Goal: Information Seeking & Learning: Find specific page/section

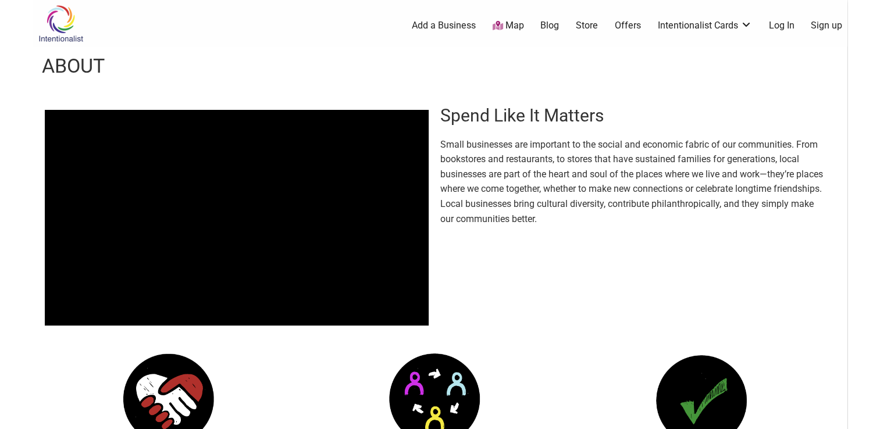
click at [507, 24] on link "Map" at bounding box center [507, 25] width 31 height 13
click at [506, 26] on link "Map" at bounding box center [507, 25] width 31 height 13
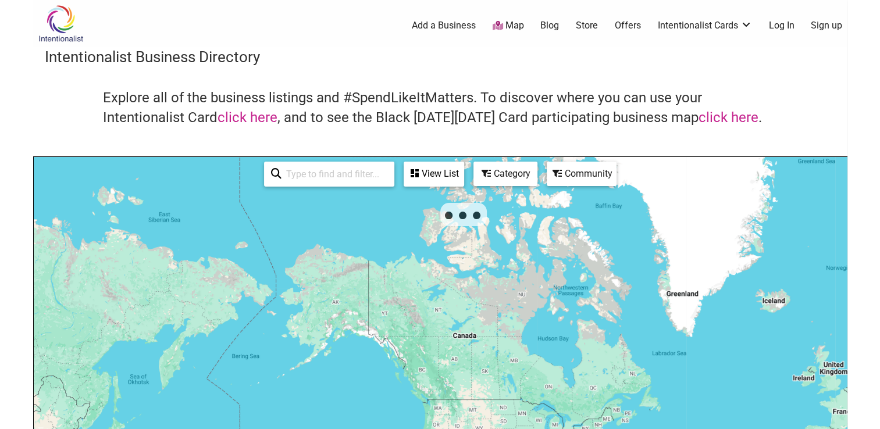
click at [463, 179] on div "Category" at bounding box center [434, 174] width 58 height 22
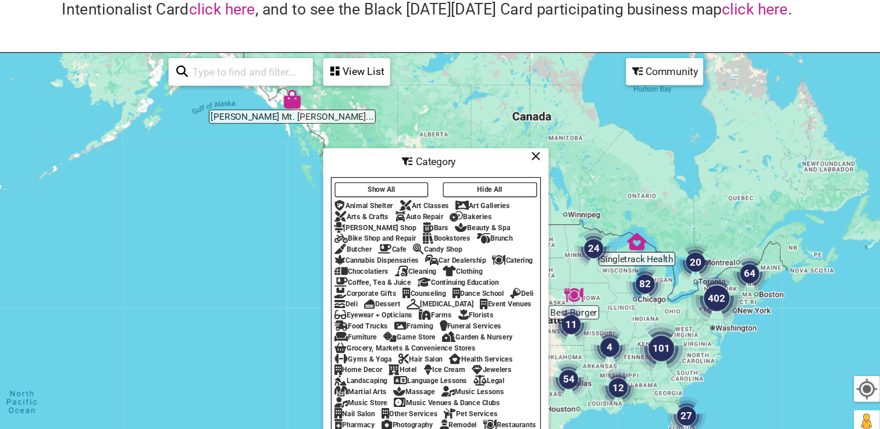
scroll to position [86, 0]
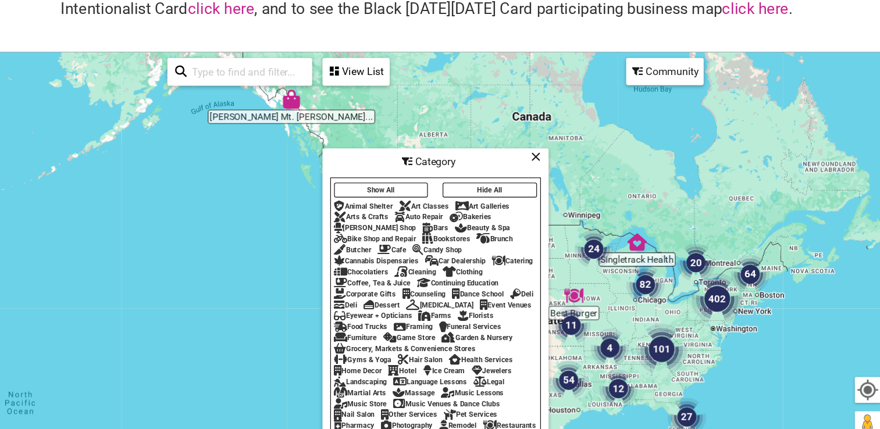
click at [458, 226] on div "Beauty & Spa" at bounding box center [483, 230] width 50 height 8
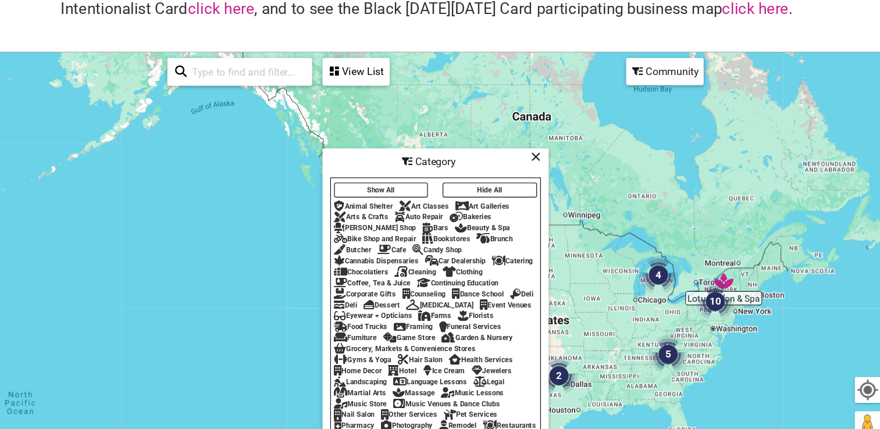
click at [533, 165] on icon at bounding box center [530, 165] width 9 height 1
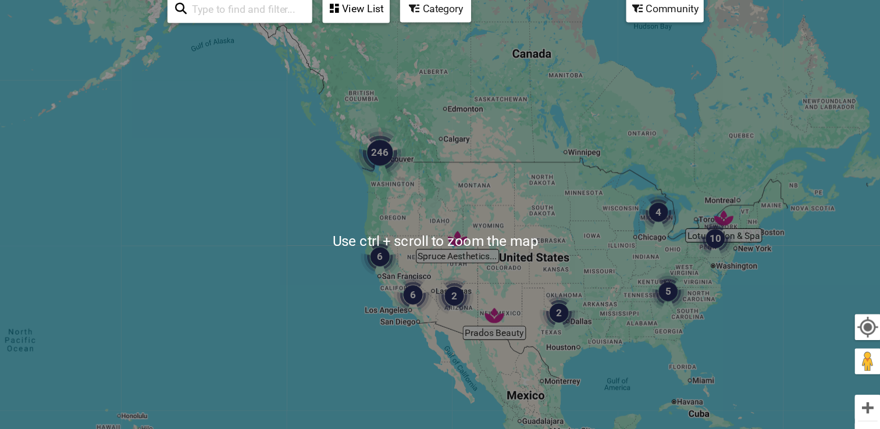
scroll to position [128, 0]
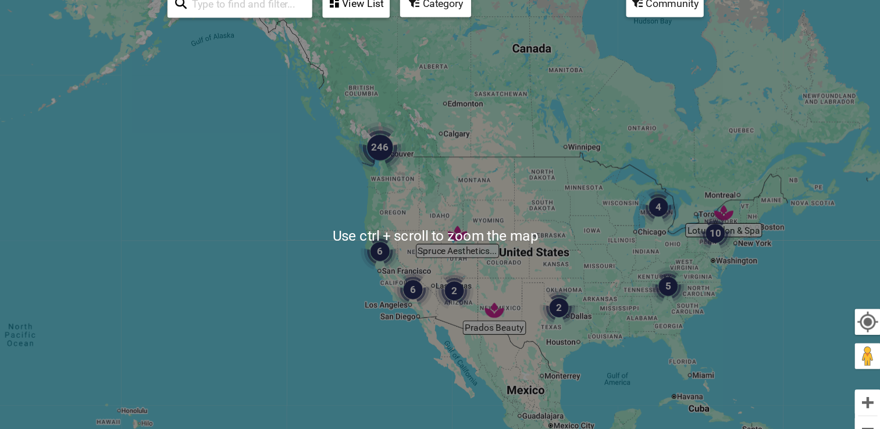
click at [400, 173] on img "246" at bounding box center [390, 175] width 47 height 47
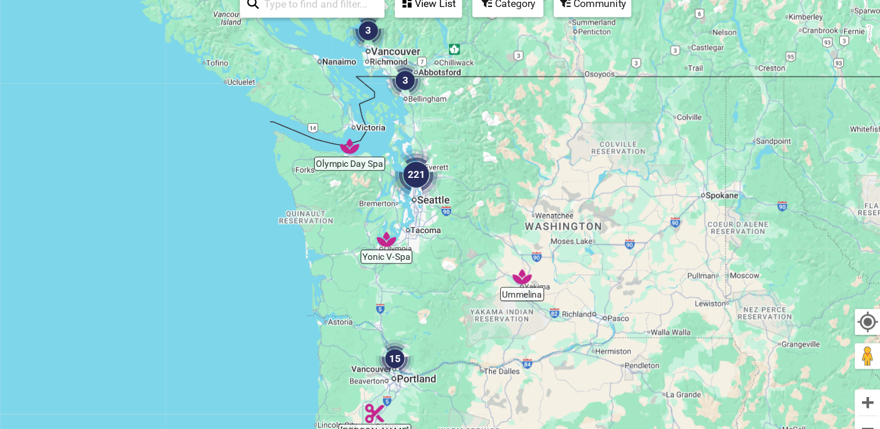
click at [419, 198] on img "221" at bounding box center [423, 200] width 47 height 47
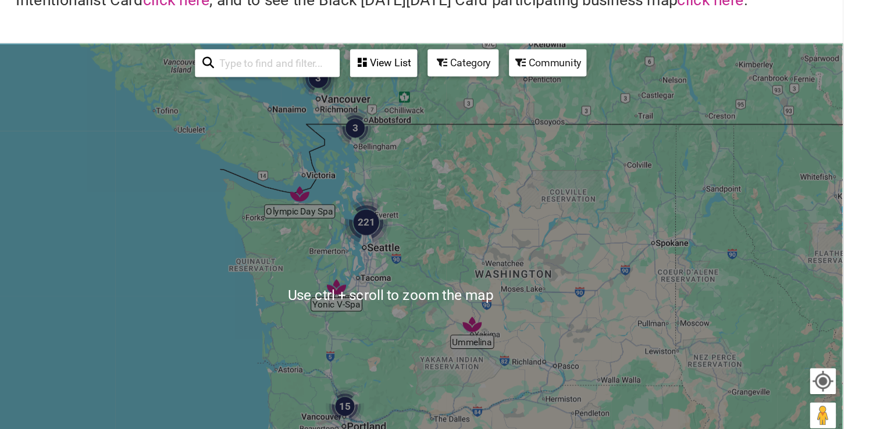
scroll to position [113, 0]
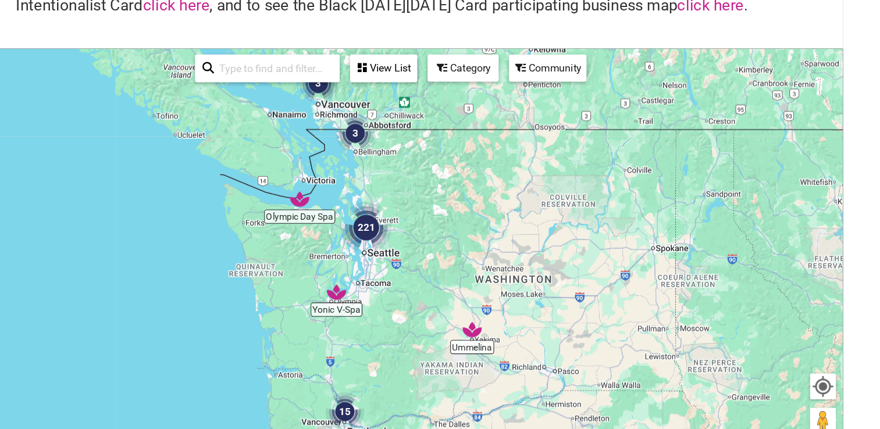
click at [463, 57] on div "Community" at bounding box center [434, 61] width 58 height 22
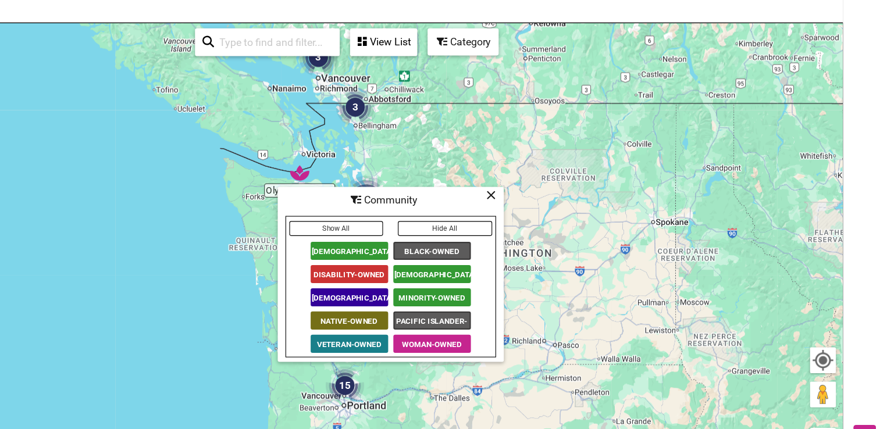
click at [532, 199] on icon at bounding box center [530, 199] width 9 height 1
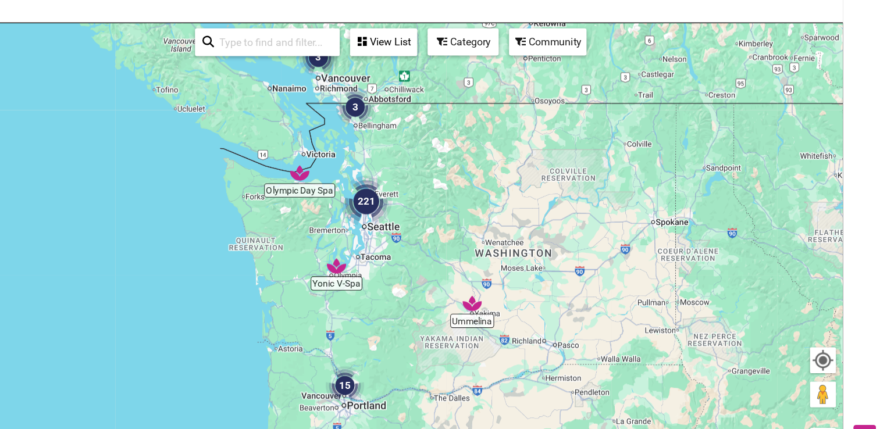
click at [442, 63] on div "View List" at bounding box center [434, 61] width 58 height 22
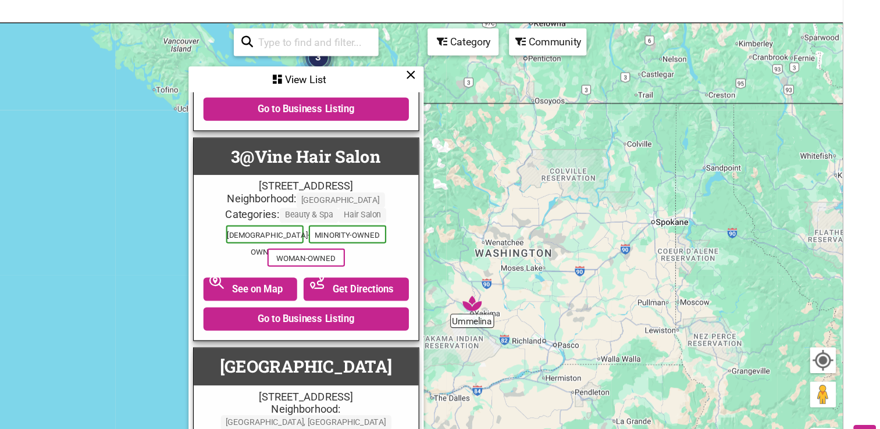
scroll to position [0, 0]
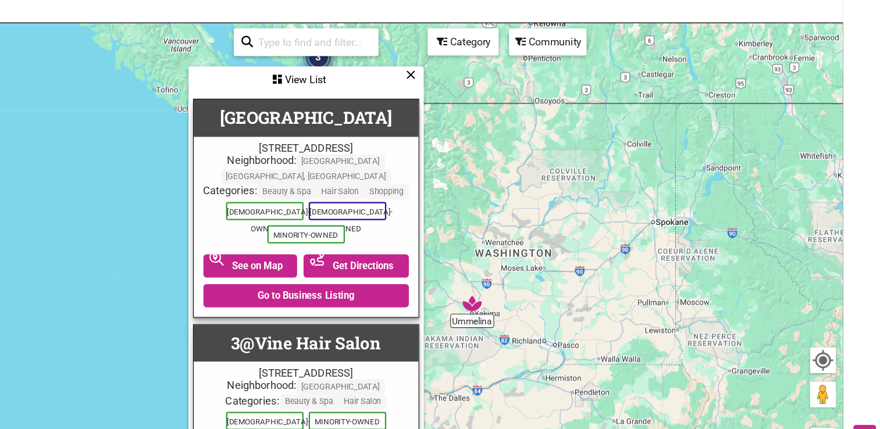
click at [455, 91] on icon at bounding box center [458, 90] width 9 height 1
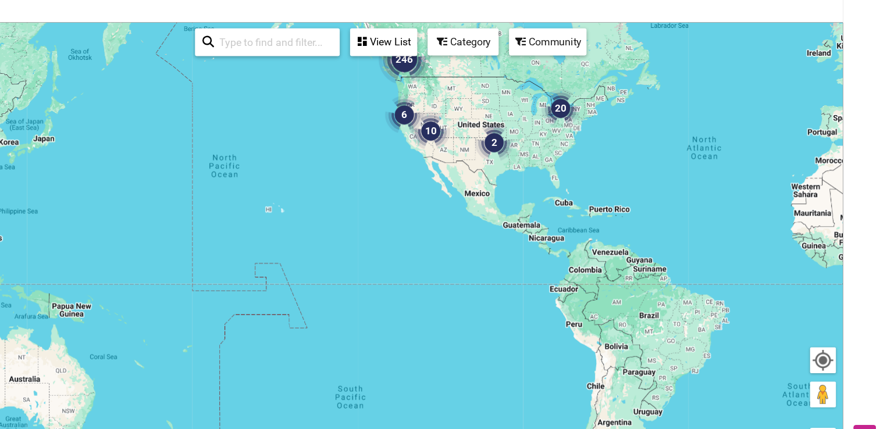
click at [581, 157] on div "To navigate, press the arrow keys." at bounding box center [440, 270] width 813 height 453
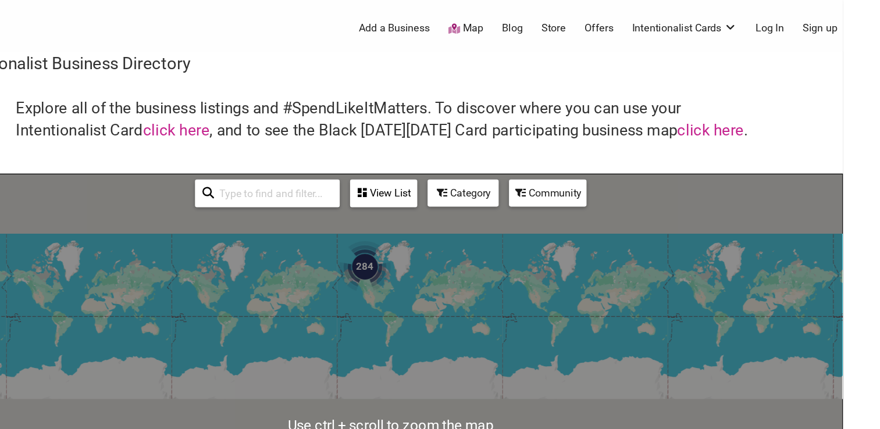
click at [538, 261] on div "To navigate, press the arrow keys." at bounding box center [440, 383] width 813 height 453
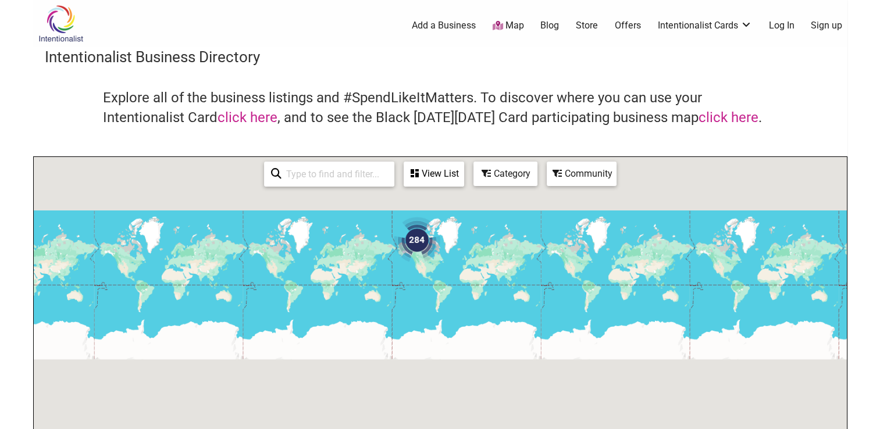
click at [302, 168] on input "search" at bounding box center [335, 174] width 106 height 23
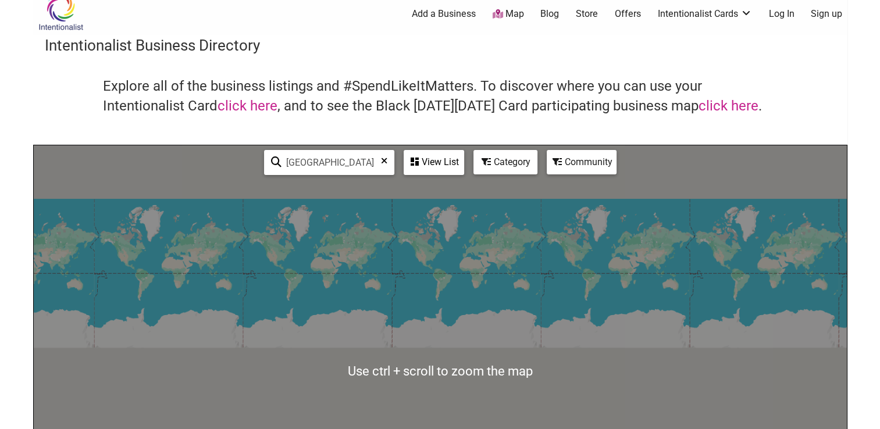
scroll to position [9, 0]
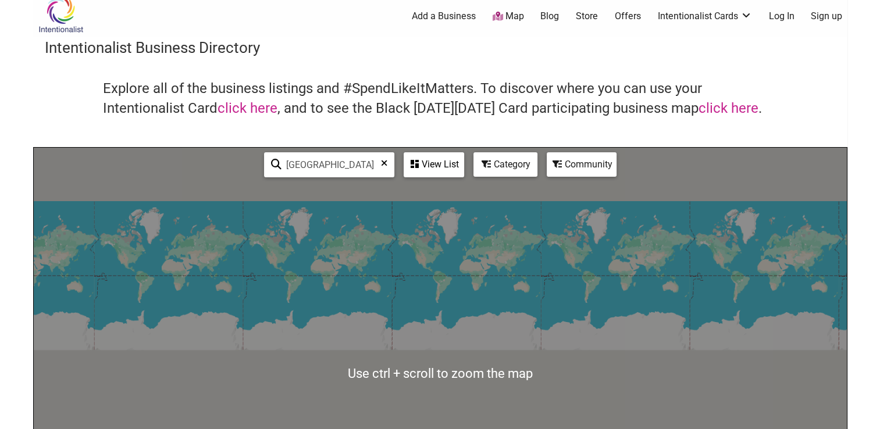
type input "Australia"
click at [447, 172] on div "View List" at bounding box center [434, 165] width 58 height 22
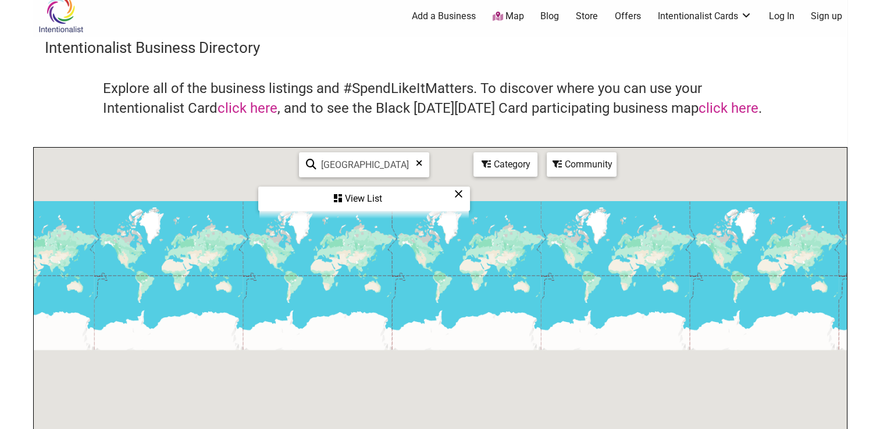
click at [419, 166] on icon at bounding box center [419, 167] width 6 height 17
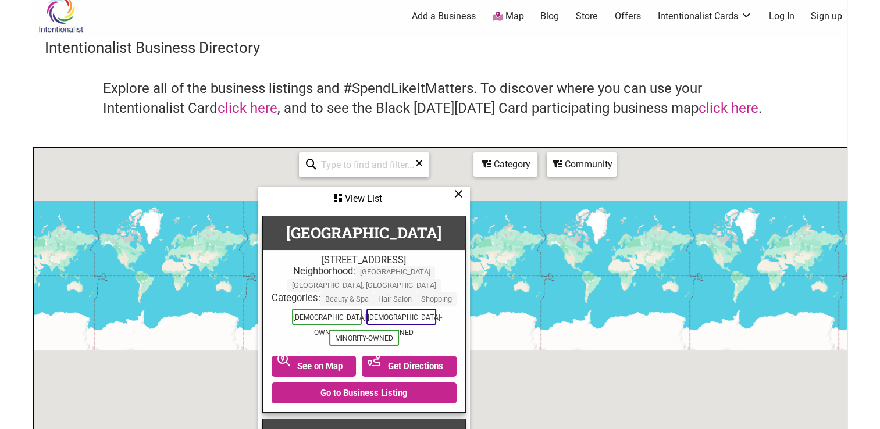
click at [462, 197] on div "View List" at bounding box center [363, 199] width 209 height 22
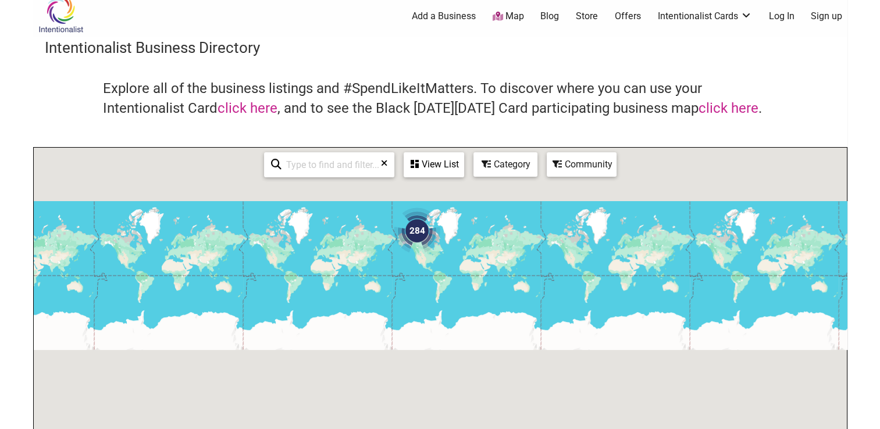
click at [463, 172] on div "Category" at bounding box center [434, 165] width 58 height 22
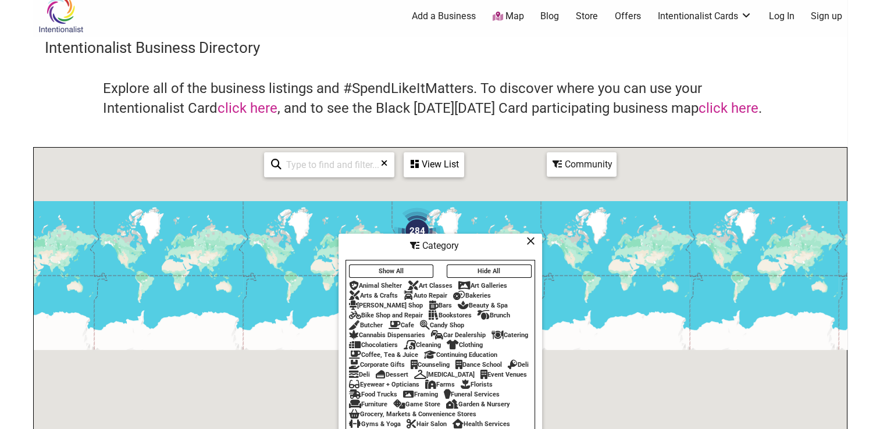
click at [380, 282] on div "Animal Shelter" at bounding box center [375, 286] width 53 height 8
click at [533, 241] on icon at bounding box center [530, 241] width 9 height 1
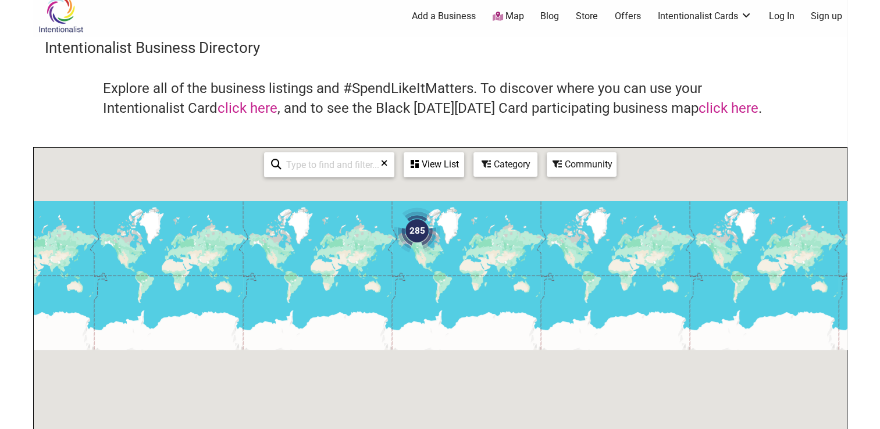
click at [397, 265] on div "To navigate, press the arrow keys." at bounding box center [440, 374] width 813 height 453
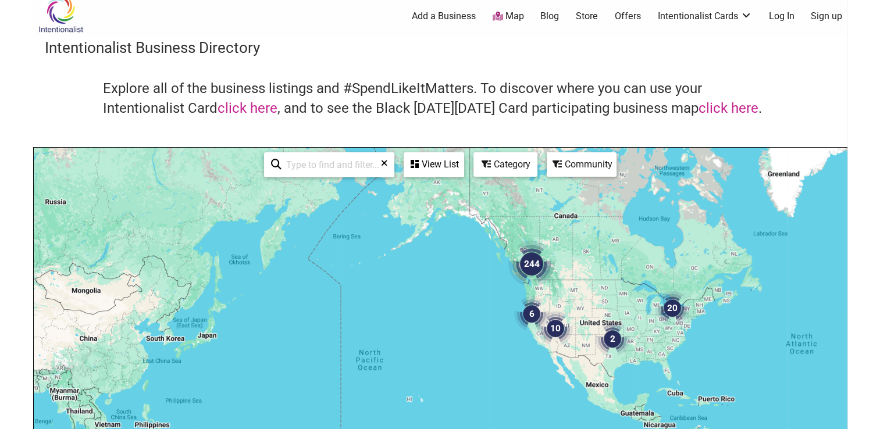
drag, startPoint x: 488, startPoint y: 280, endPoint x: 617, endPoint y: 412, distance: 184.7
click at [617, 412] on div "To navigate, press the arrow keys." at bounding box center [440, 374] width 813 height 453
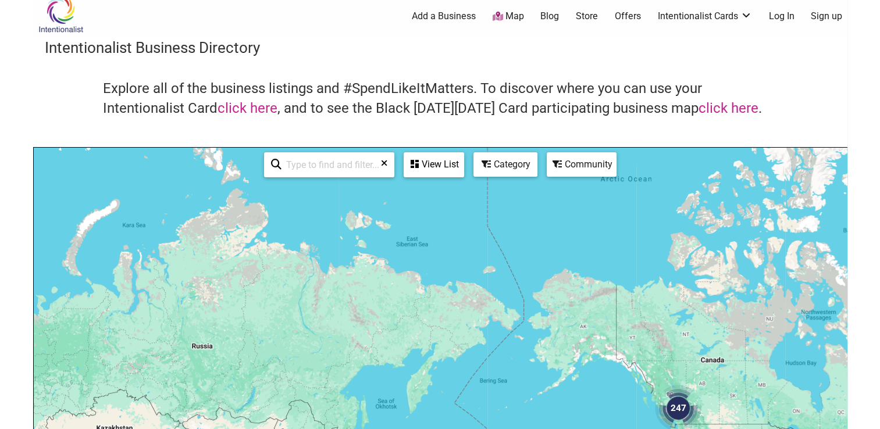
drag, startPoint x: 357, startPoint y: 310, endPoint x: 489, endPoint y: 448, distance: 190.5
click at [489, 420] on html "× Menu 0 Add a Business Map Blog Store Offers Intentionalist Cards Buy Black Ca…" at bounding box center [440, 205] width 880 height 429
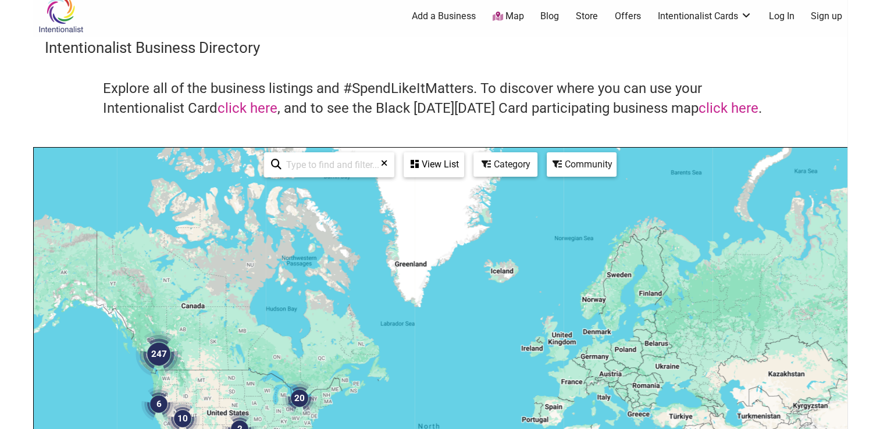
drag, startPoint x: 631, startPoint y: 339, endPoint x: 126, endPoint y: 287, distance: 506.9
click at [126, 287] on div "To navigate, press the arrow keys." at bounding box center [440, 374] width 813 height 453
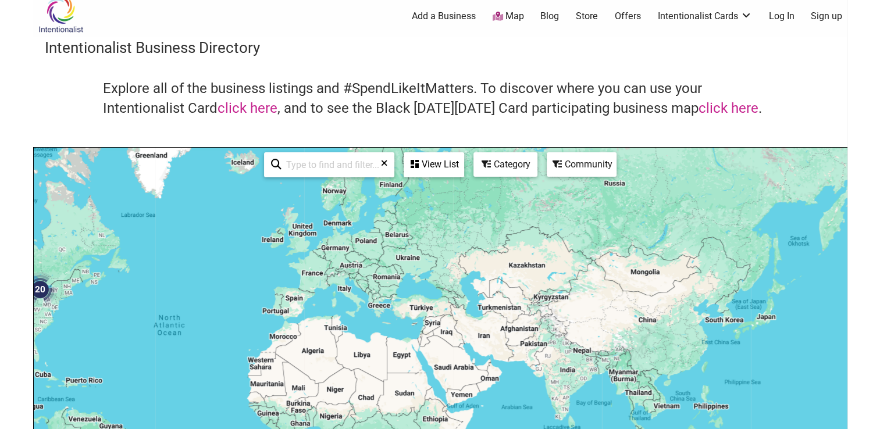
drag, startPoint x: 318, startPoint y: 272, endPoint x: -2, endPoint y: 136, distance: 347.7
click at [0, 136] on html "× Menu 0 Add a Business Map Blog Store Offers Intentionalist Cards Buy Black Ca…" at bounding box center [440, 205] width 880 height 429
